Goal: Check status

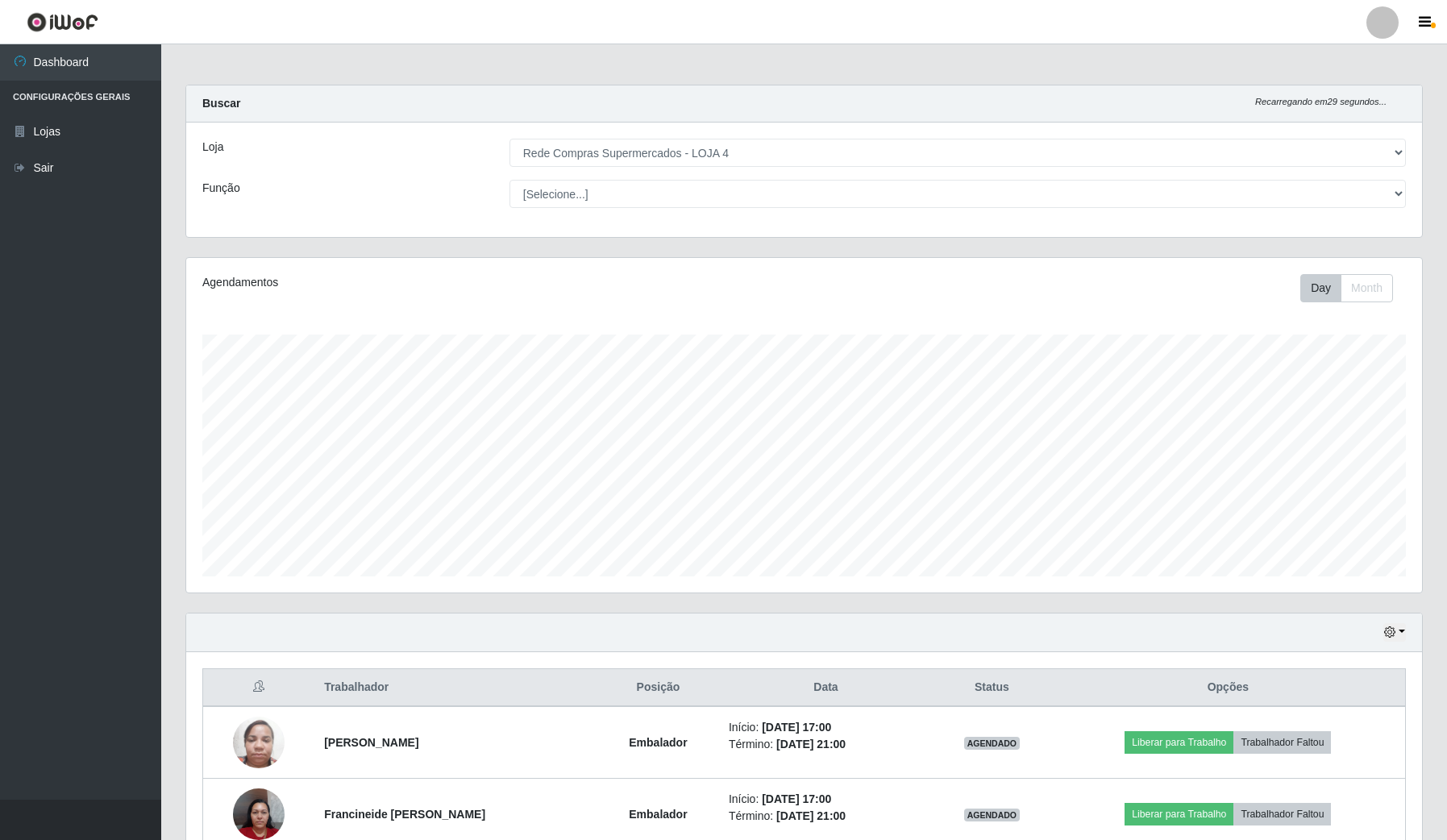
select select "159"
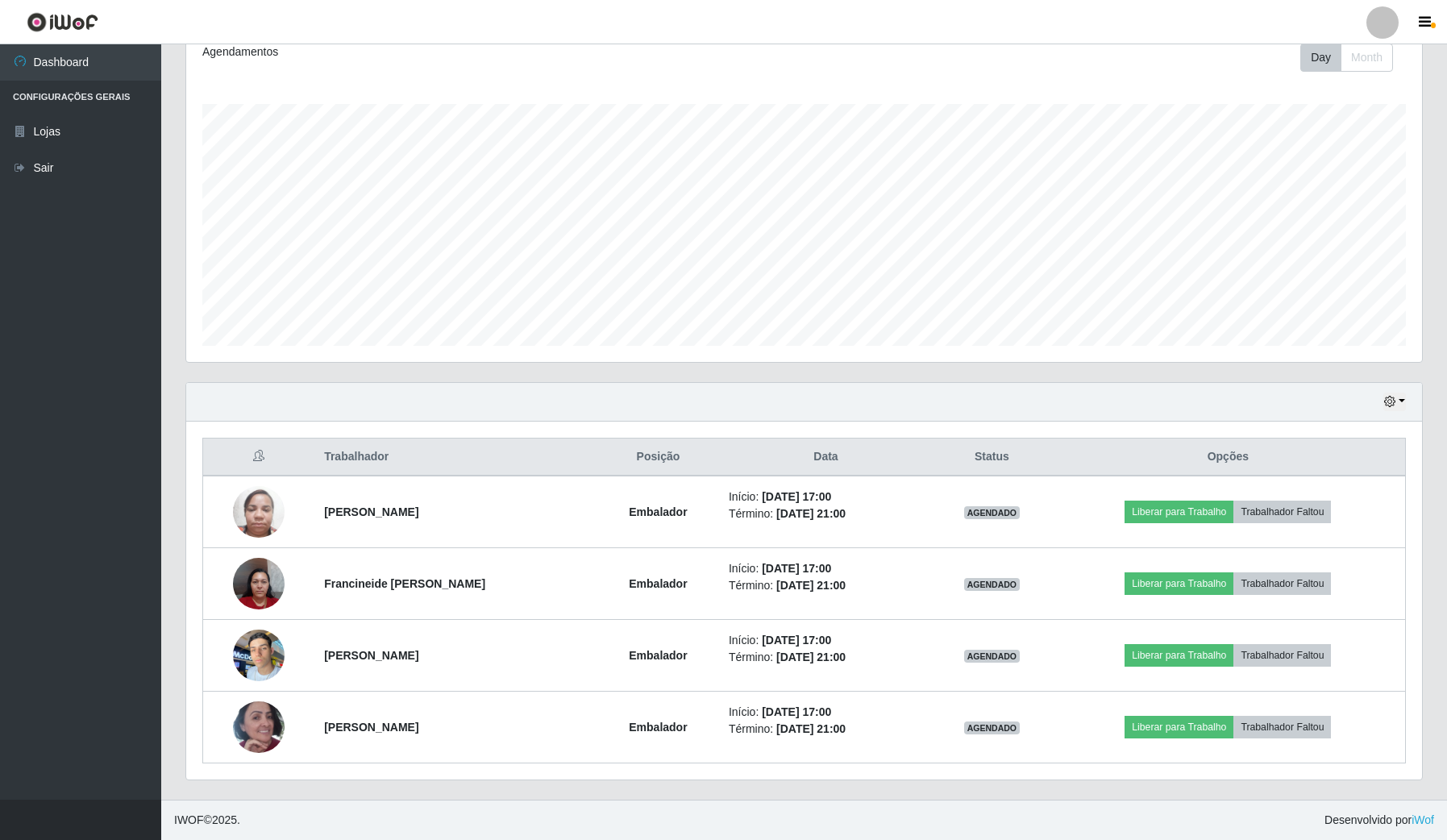
scroll to position [335, 1235]
click at [1397, 396] on button "button" at bounding box center [1395, 401] width 23 height 18
click at [1331, 520] on button "1 Semana" at bounding box center [1340, 532] width 128 height 34
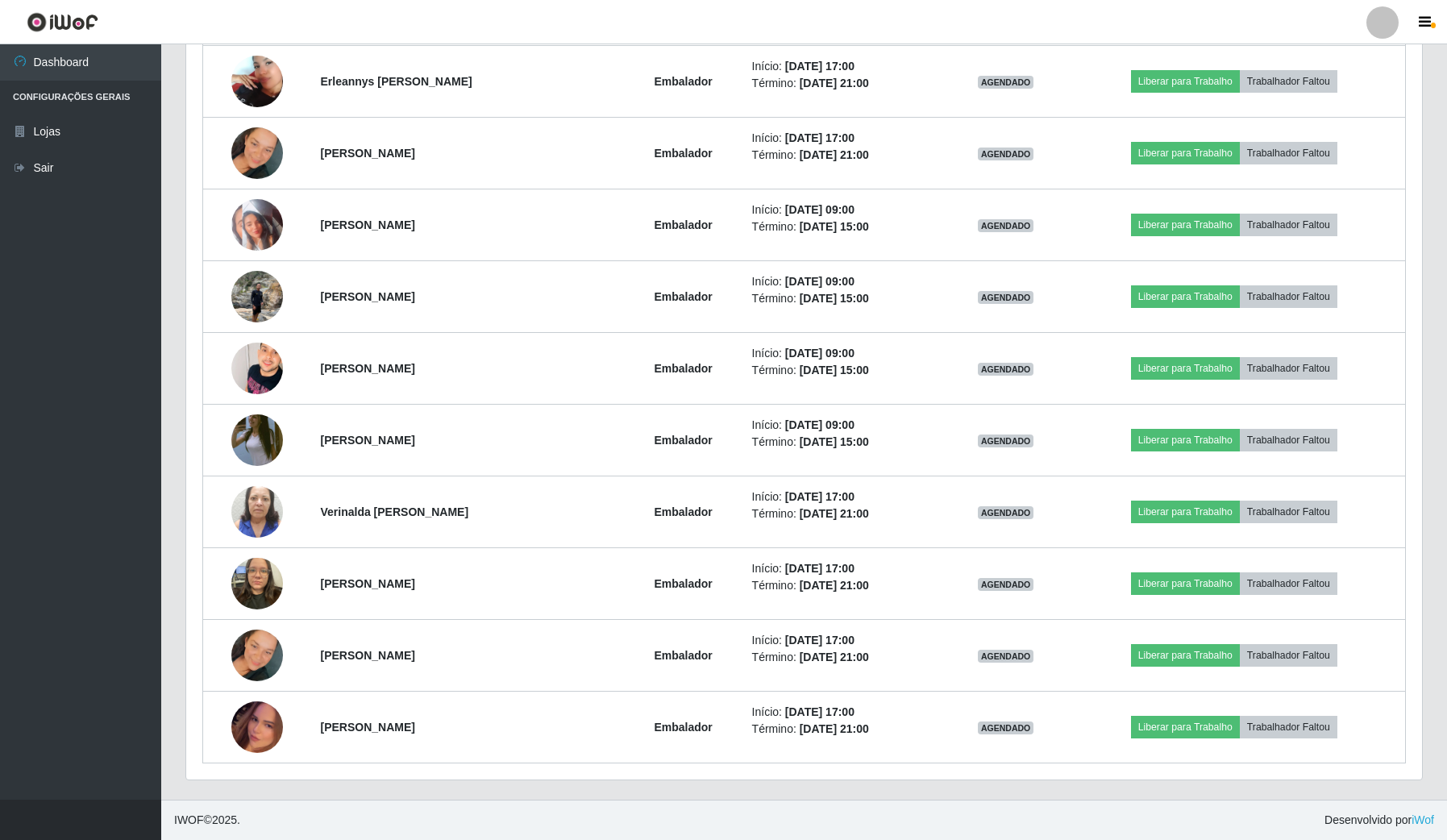
scroll to position [4116, 0]
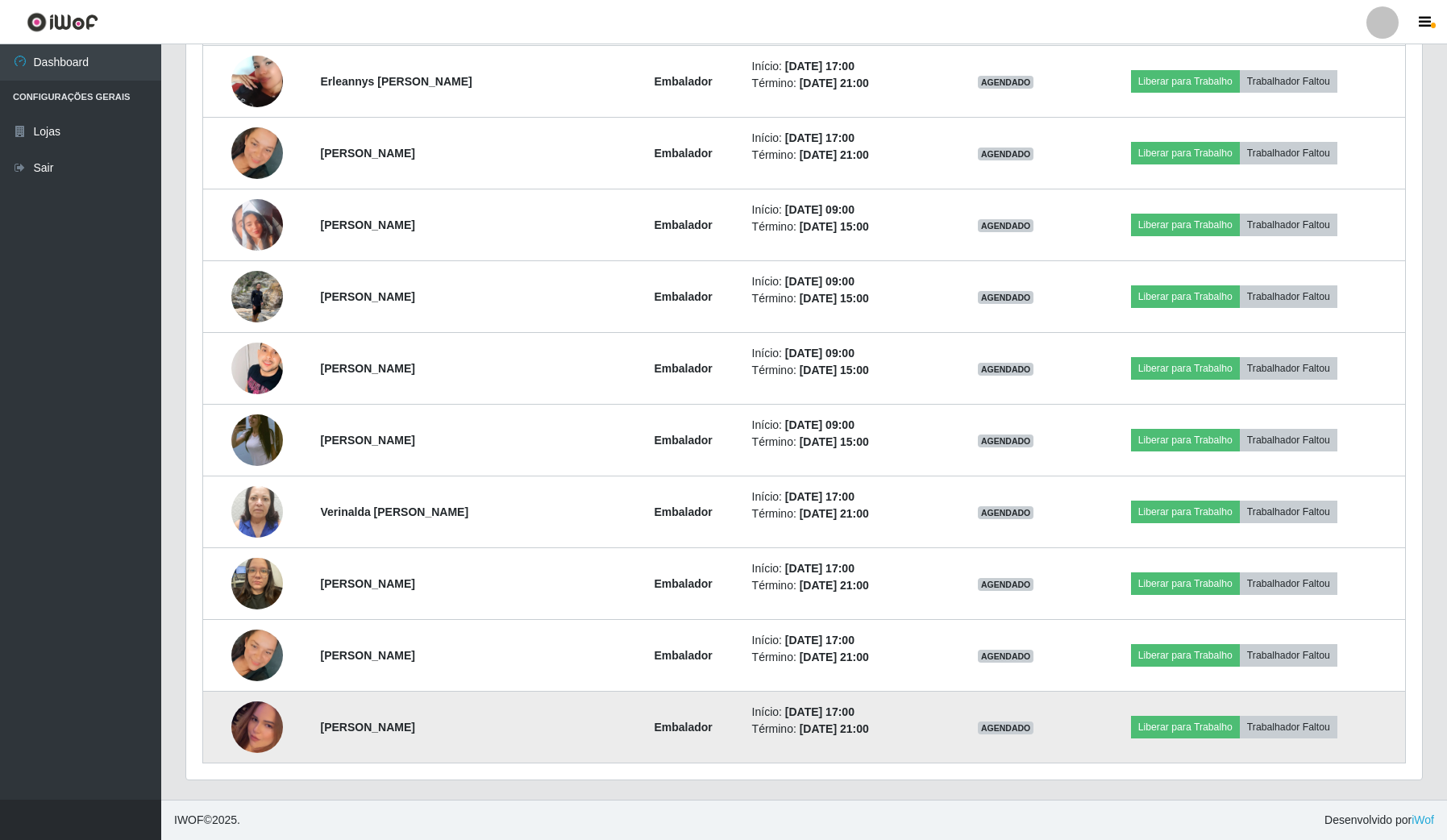
click at [263, 714] on img at bounding box center [257, 727] width 52 height 92
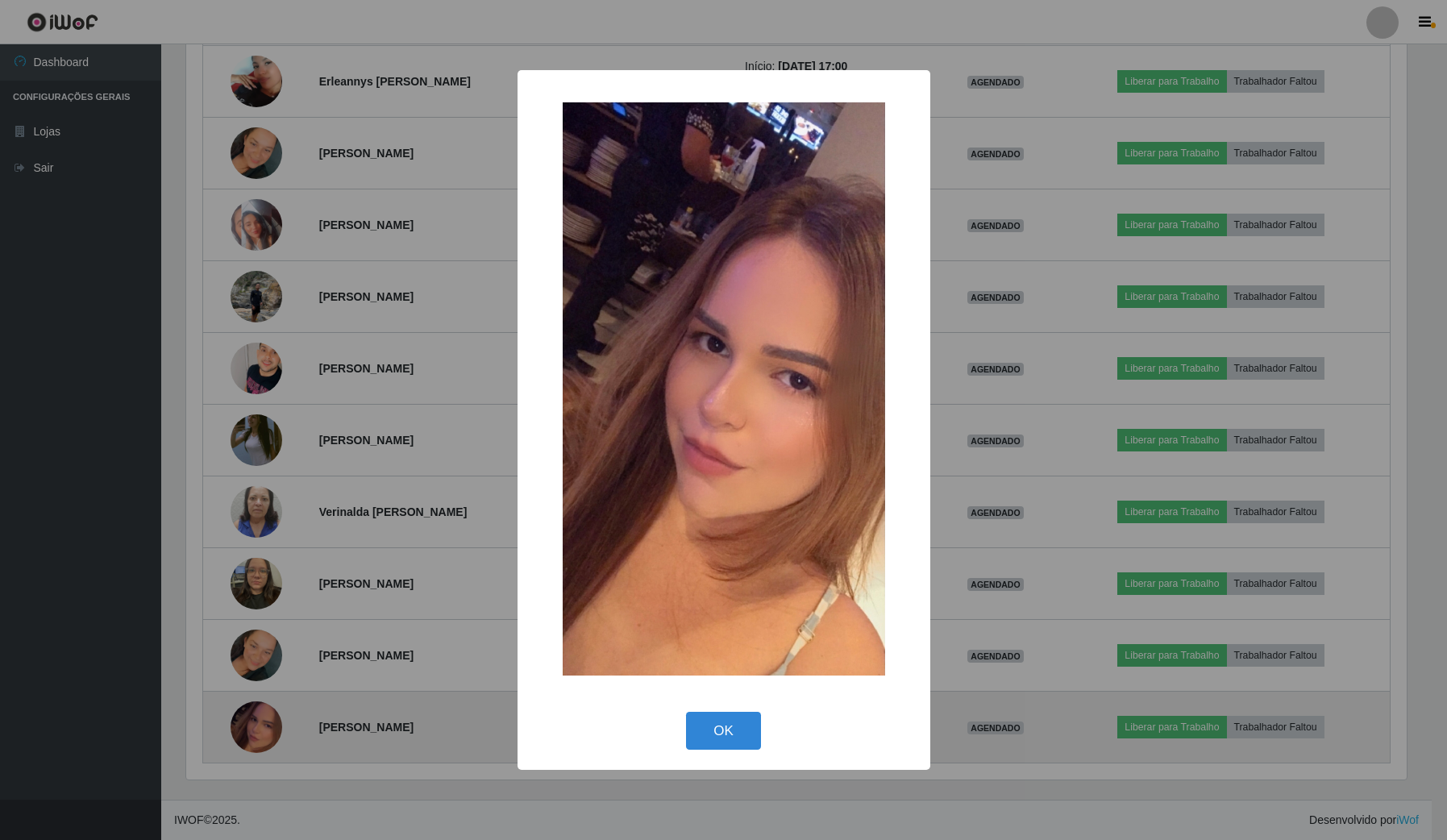
scroll to position [335, 1223]
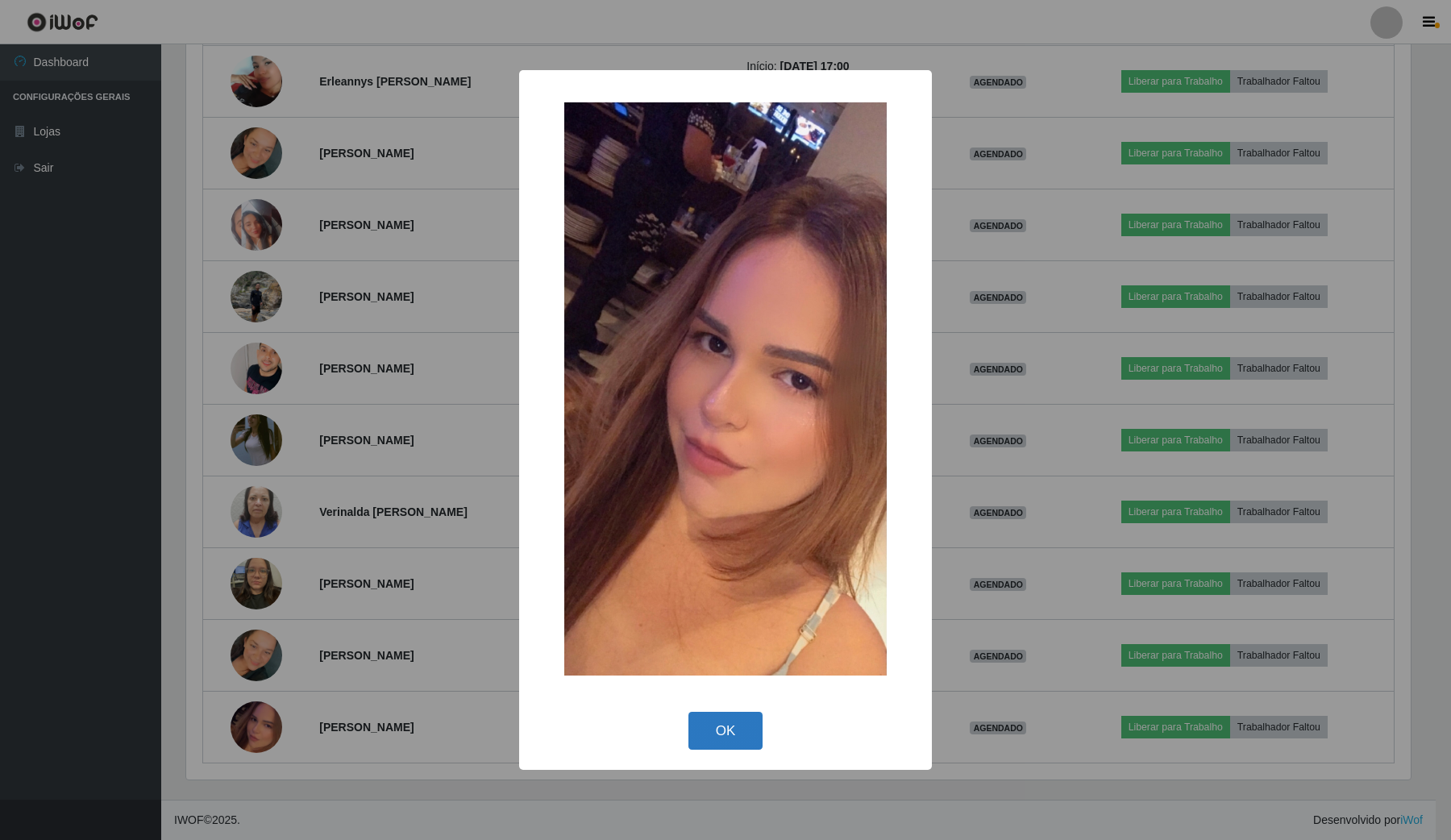
click at [721, 730] on button "OK" at bounding box center [726, 730] width 75 height 37
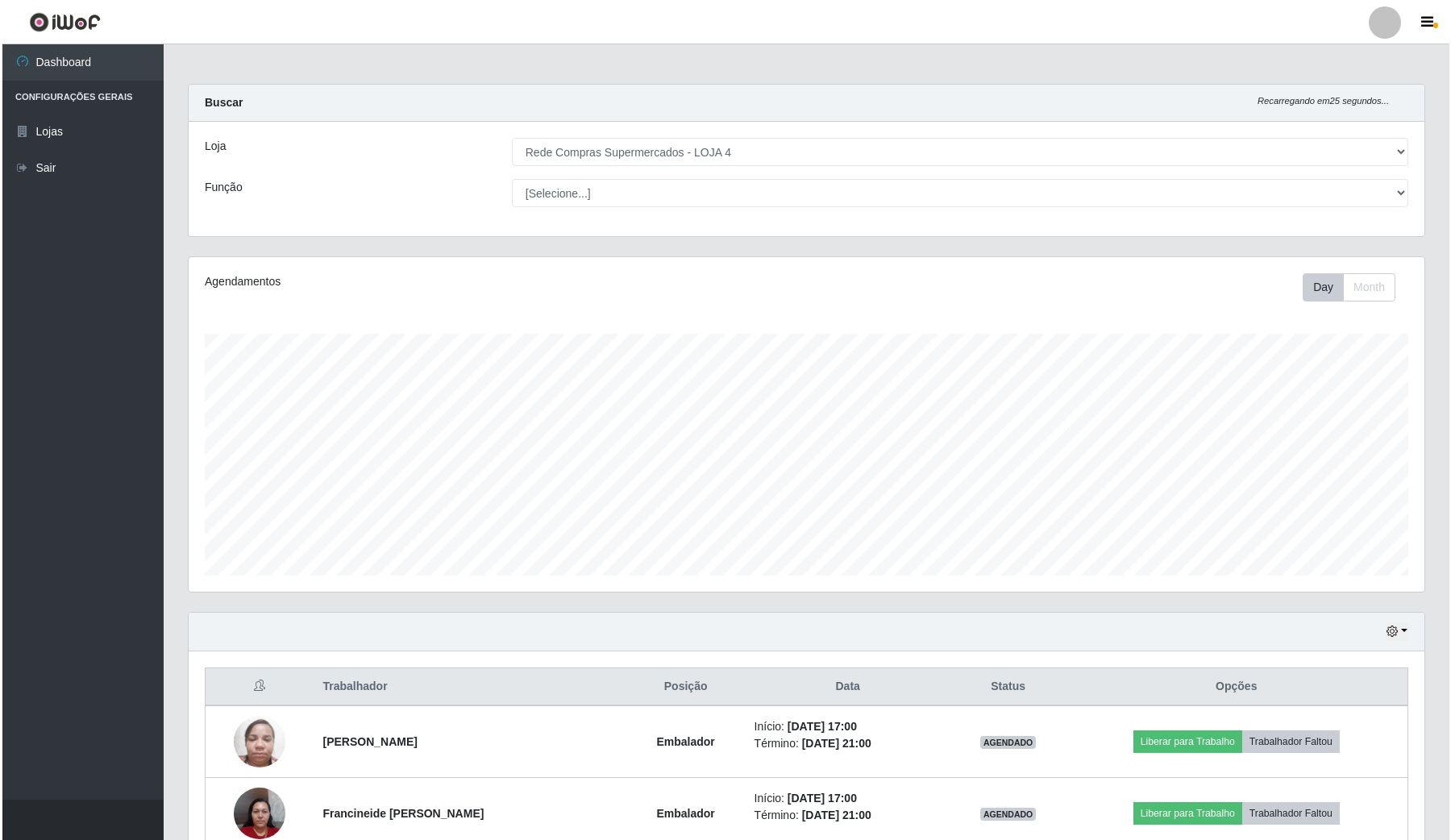
scroll to position [0, 0]
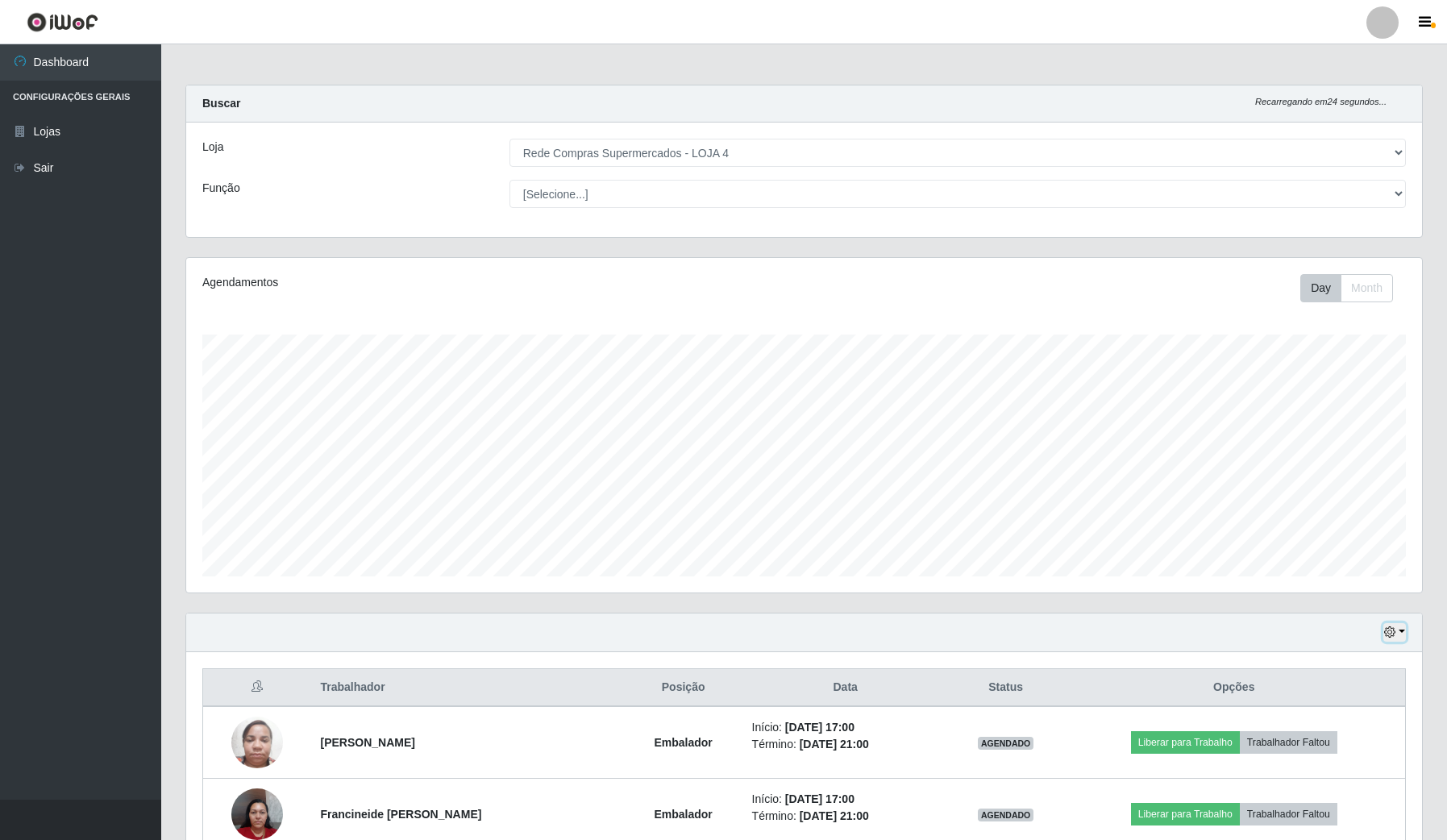
click at [1395, 639] on button "button" at bounding box center [1395, 632] width 23 height 18
click at [1327, 661] on button "Hoje" at bounding box center [1340, 661] width 128 height 34
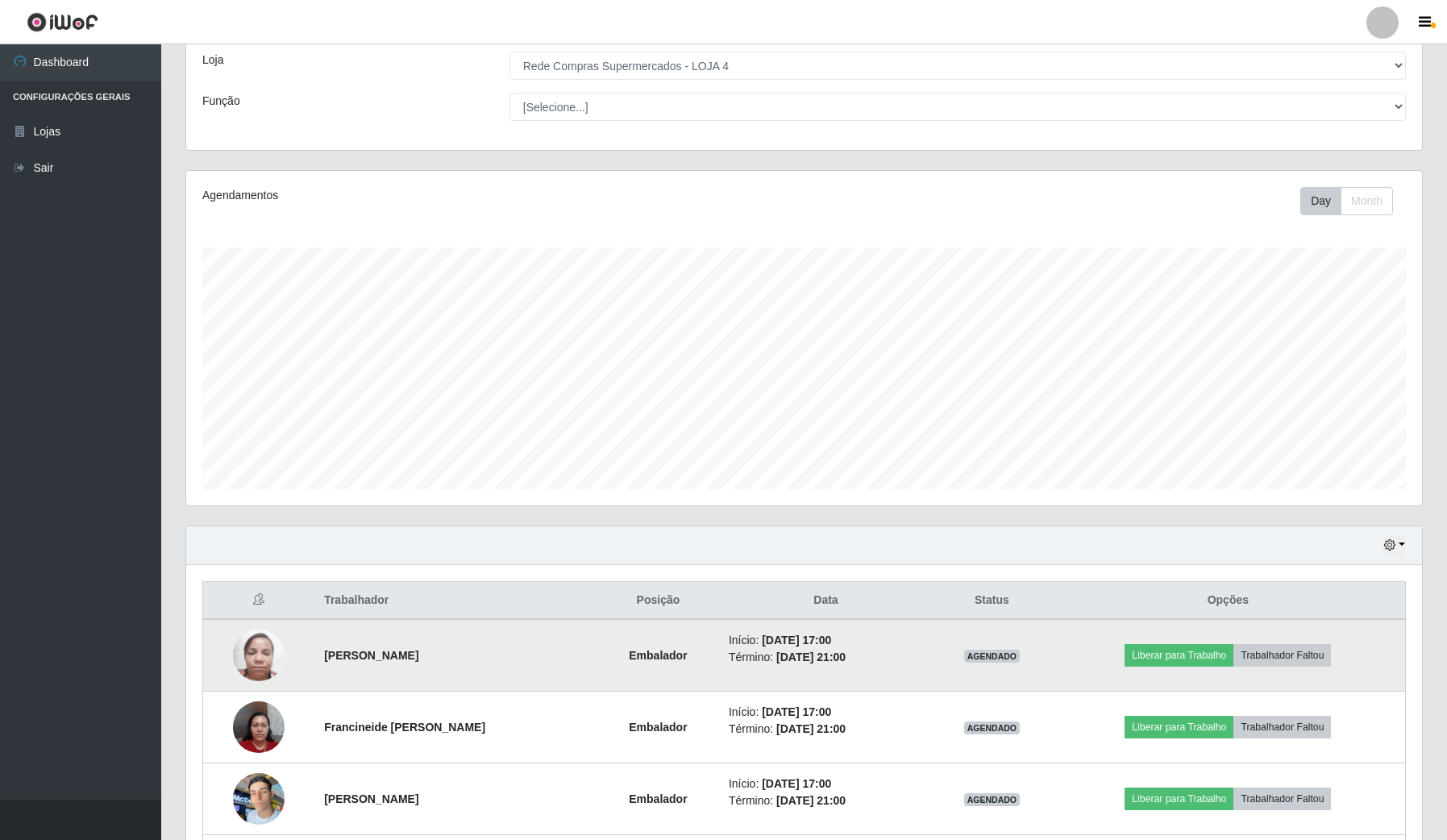
scroll to position [232, 0]
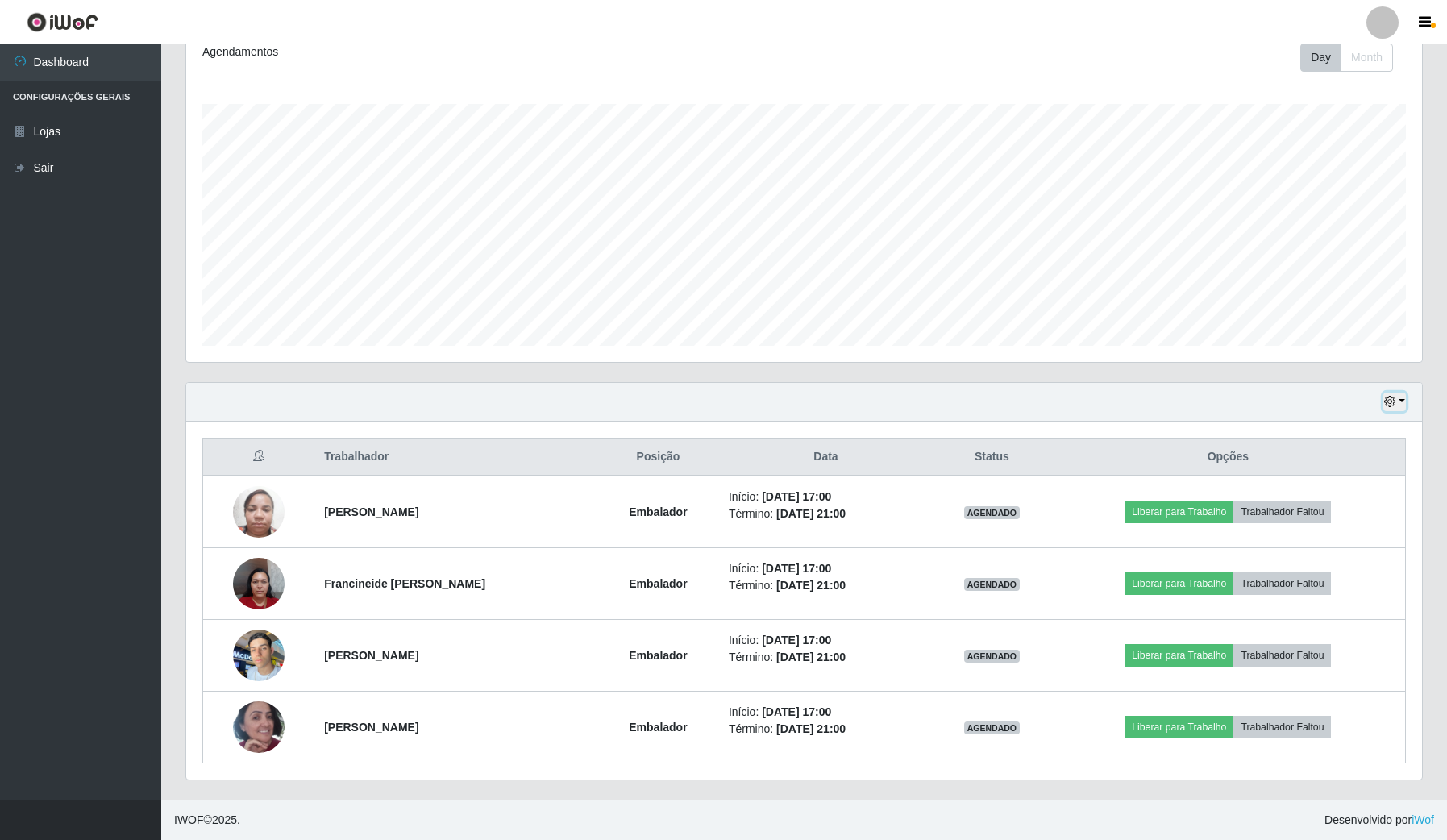
click at [1400, 396] on button "button" at bounding box center [1395, 401] width 23 height 18
click at [1350, 489] on button "3 dias" at bounding box center [1340, 498] width 128 height 34
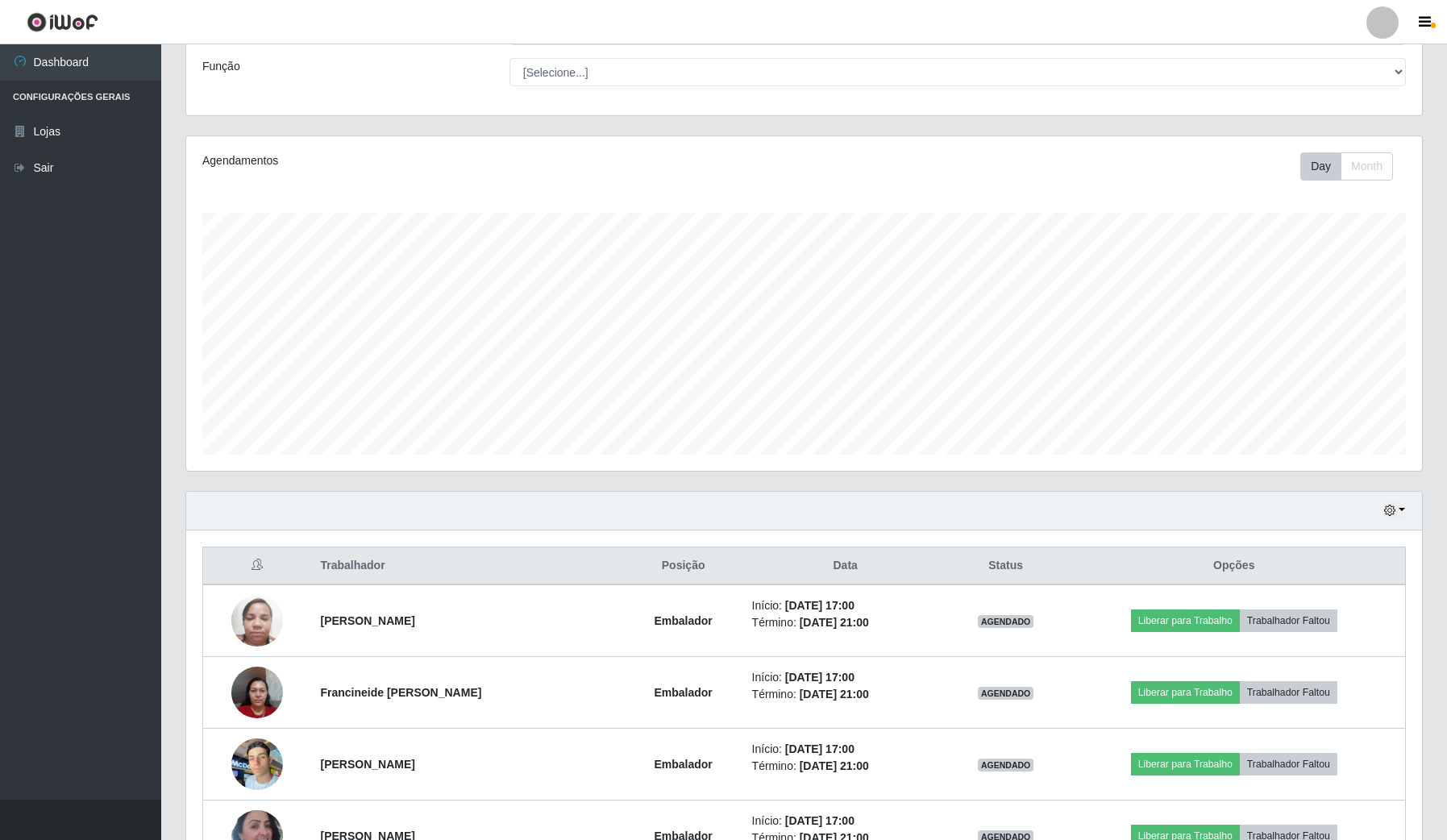
scroll to position [101, 0]
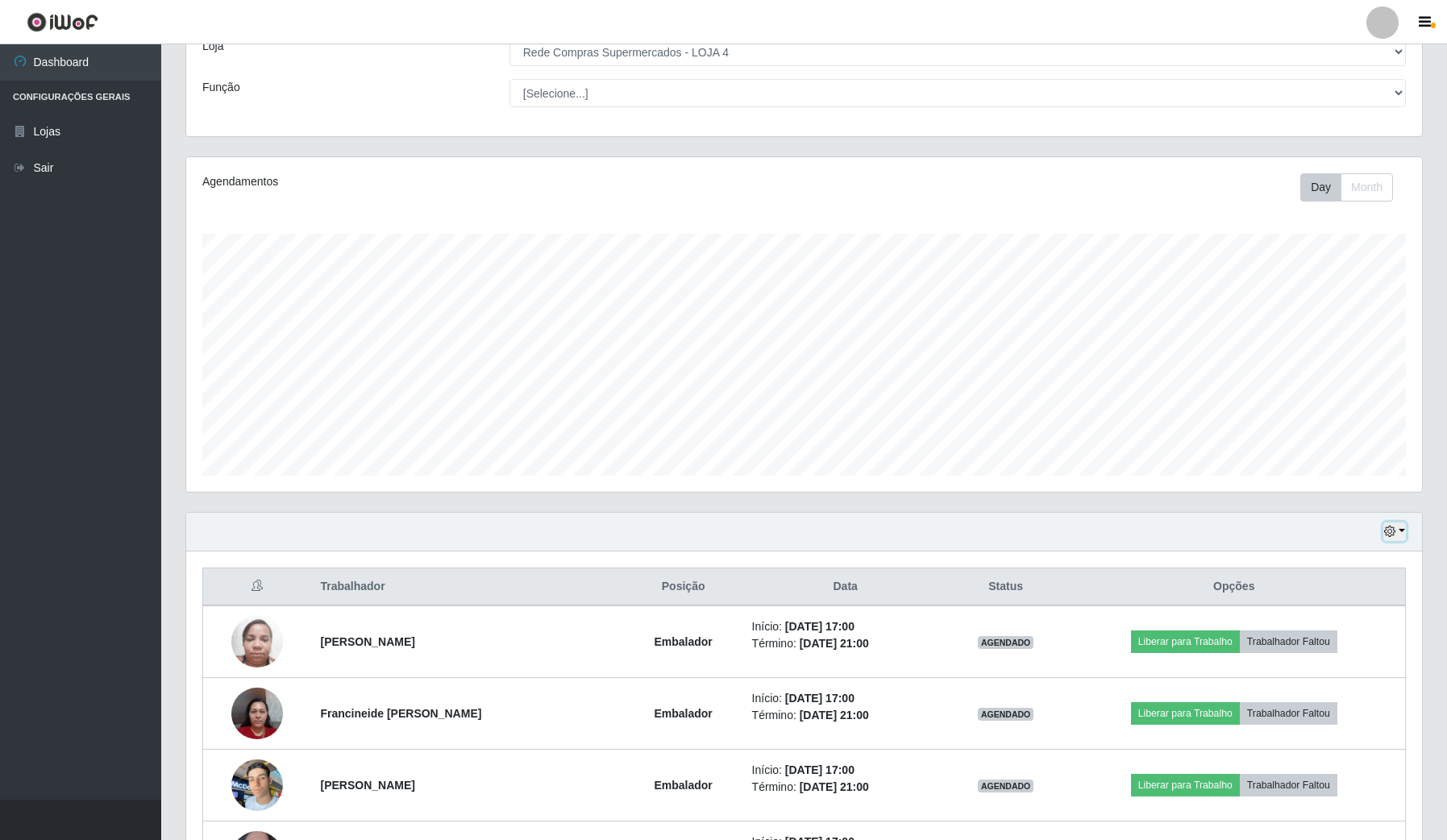
click at [1388, 537] on icon "button" at bounding box center [1390, 531] width 12 height 12
click at [1375, 566] on button "Hoje" at bounding box center [1340, 561] width 128 height 34
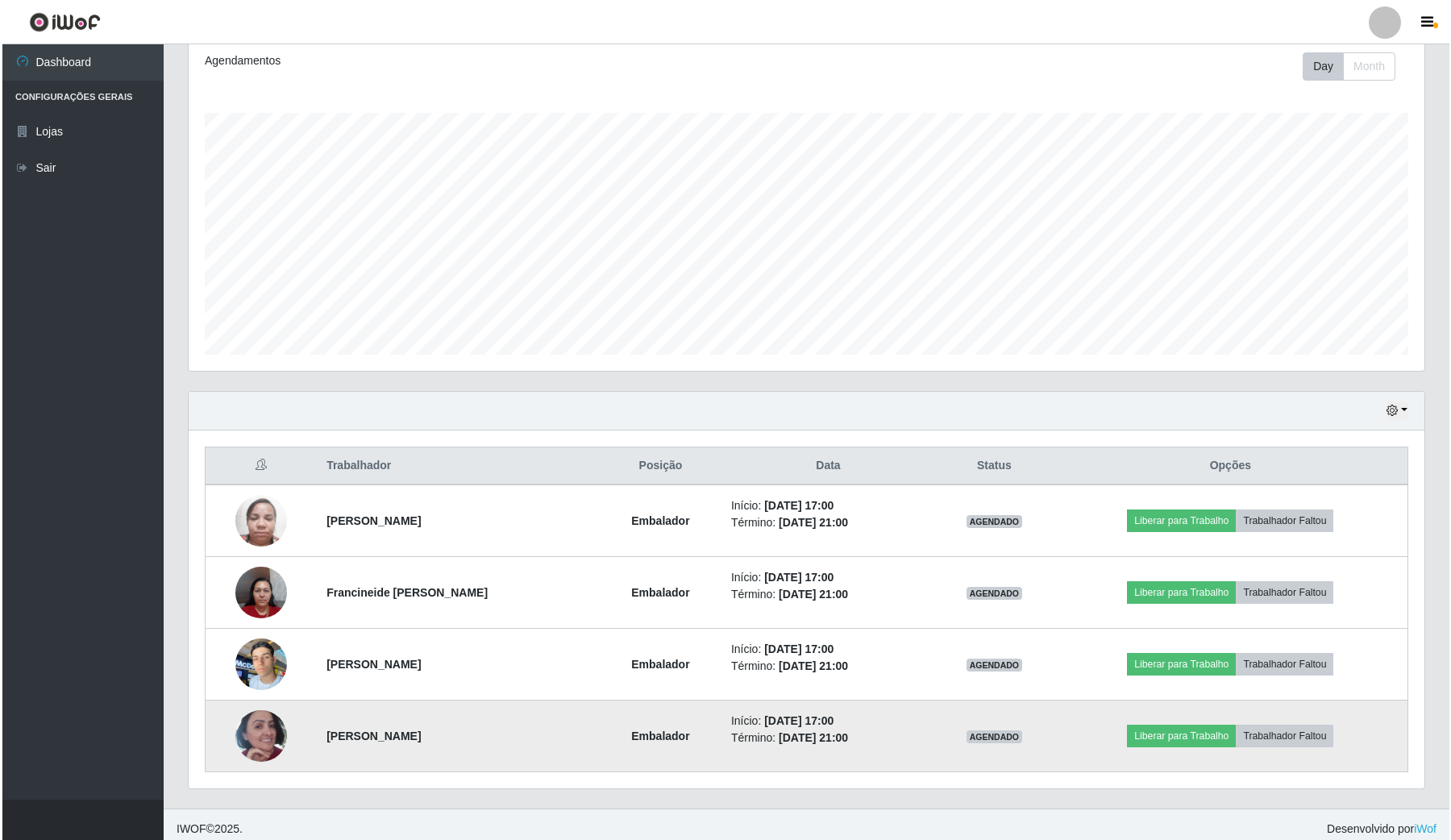
scroll to position [232, 0]
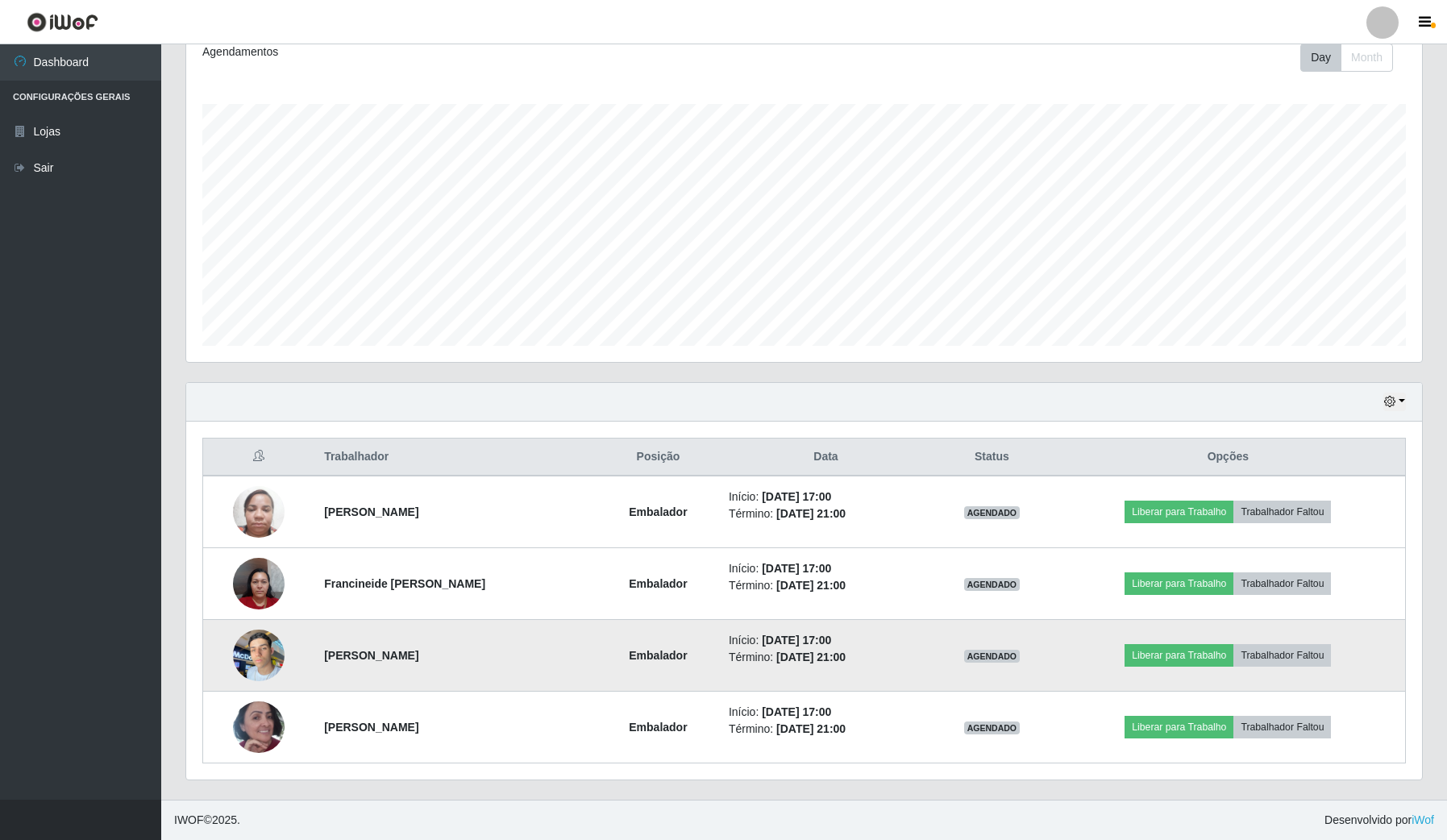
click at [274, 670] on img at bounding box center [259, 654] width 52 height 68
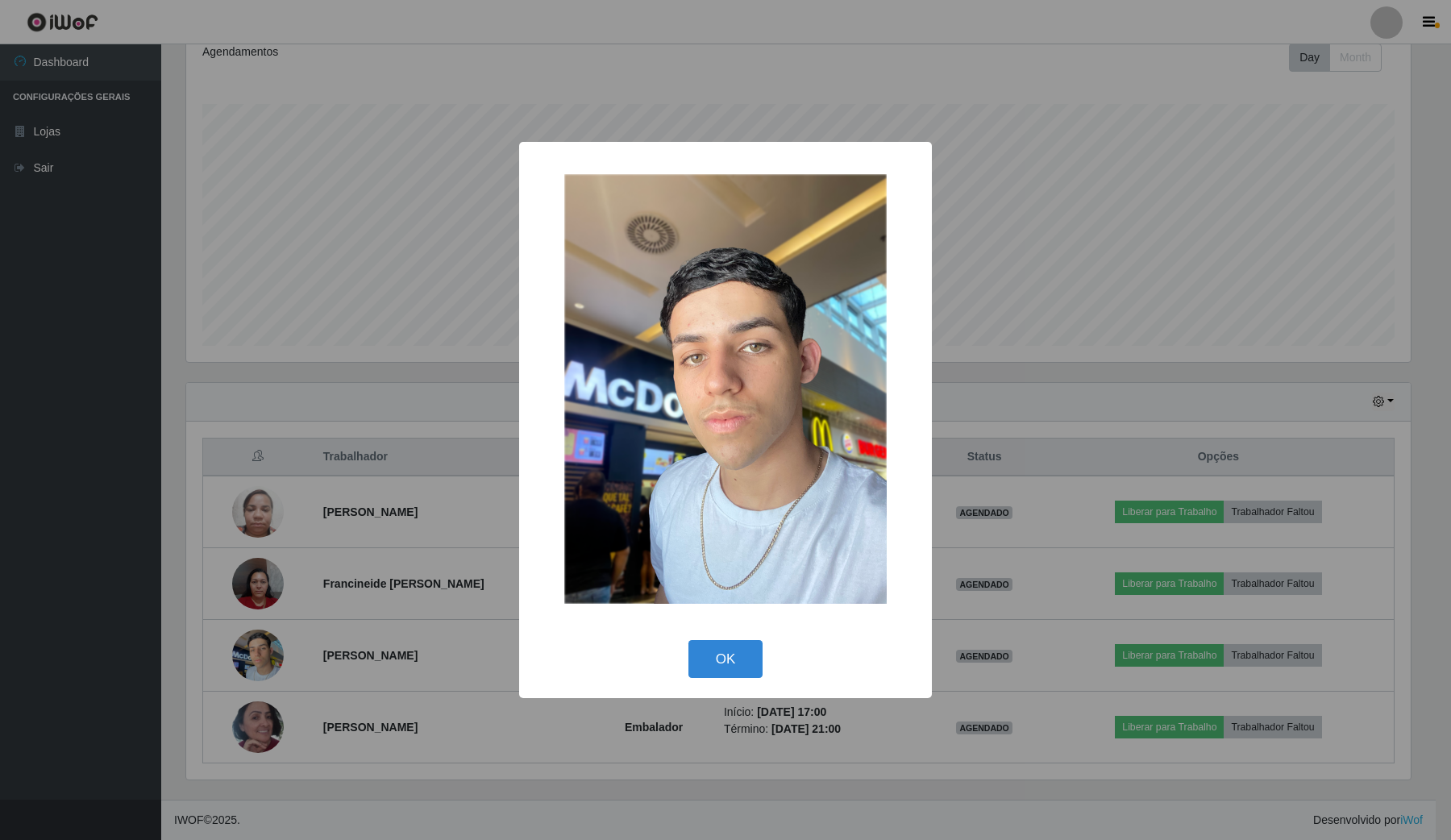
click at [369, 710] on div "× OK Cancel" at bounding box center [725, 420] width 1451 height 840
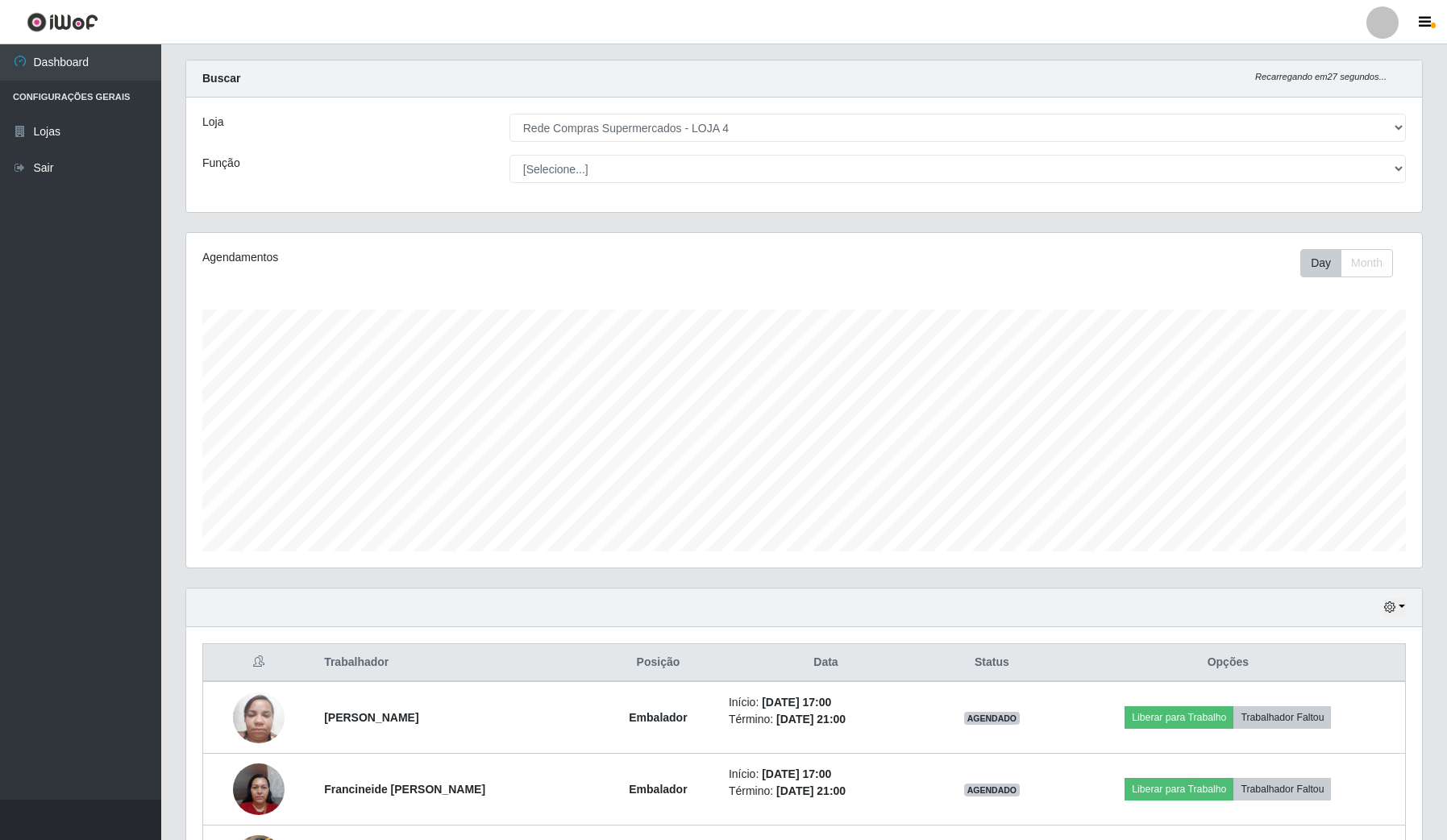
scroll to position [0, 0]
